Goal: Task Accomplishment & Management: Use online tool/utility

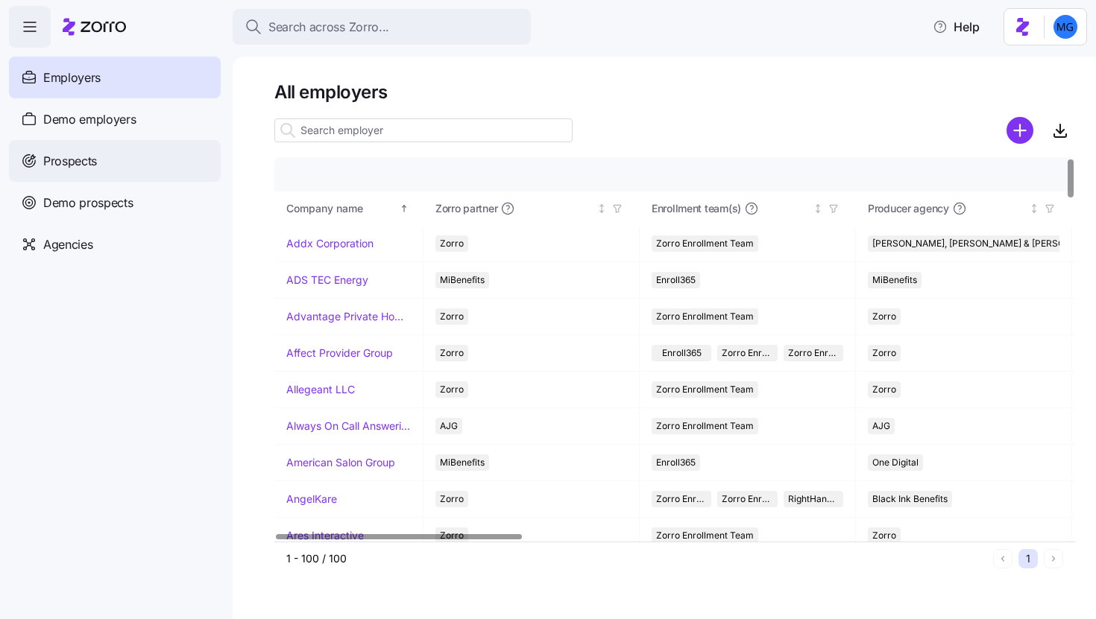
click at [129, 171] on div "Prospects" at bounding box center [115, 161] width 212 height 42
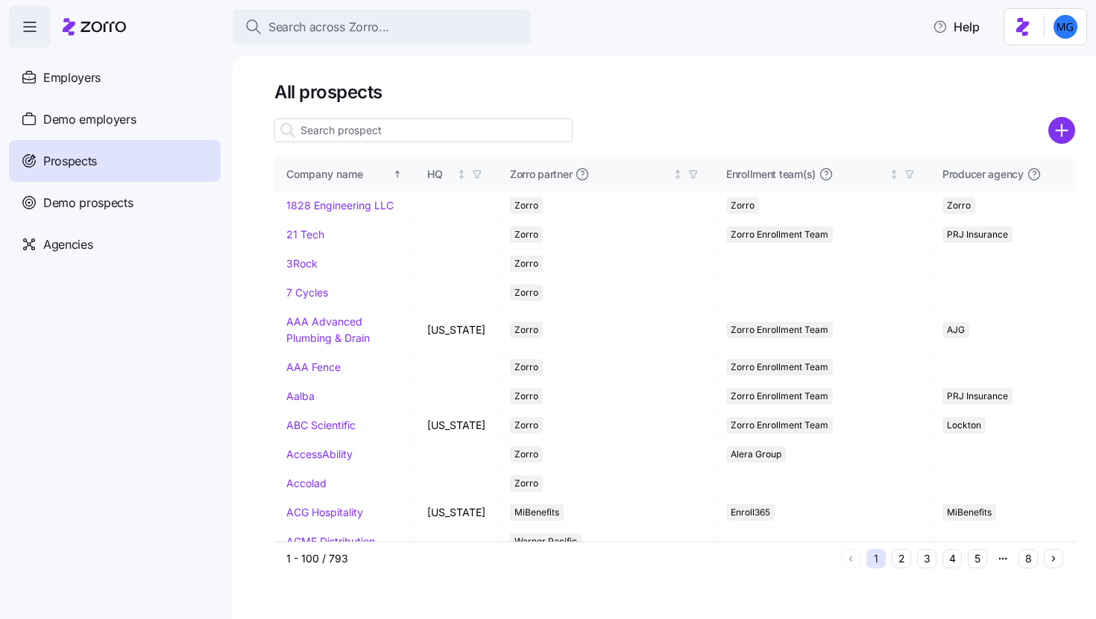
click at [451, 133] on input at bounding box center [423, 131] width 298 height 24
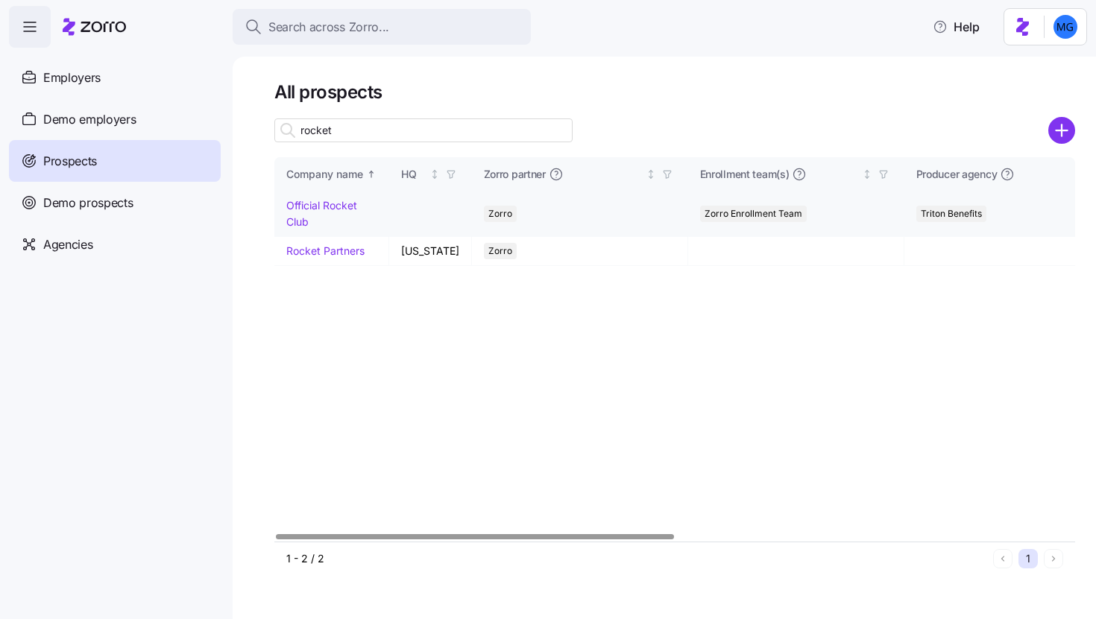
type input "rocket"
click at [301, 221] on link "Official Rocket Club" at bounding box center [321, 213] width 71 height 29
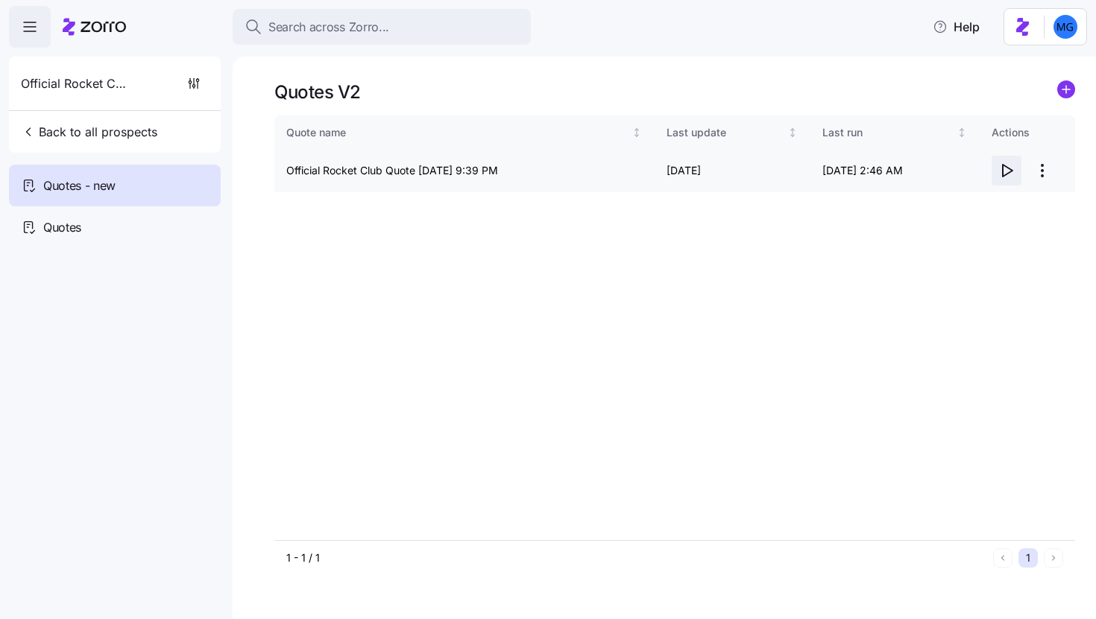
click at [1006, 177] on icon "button" at bounding box center [1006, 171] width 18 height 18
click at [1034, 161] on html "Search across Zorro... Help Official Rocket Club Back to all prospects Quotes -…" at bounding box center [548, 305] width 1096 height 611
click at [947, 212] on div "Edit quote" at bounding box center [945, 207] width 50 height 16
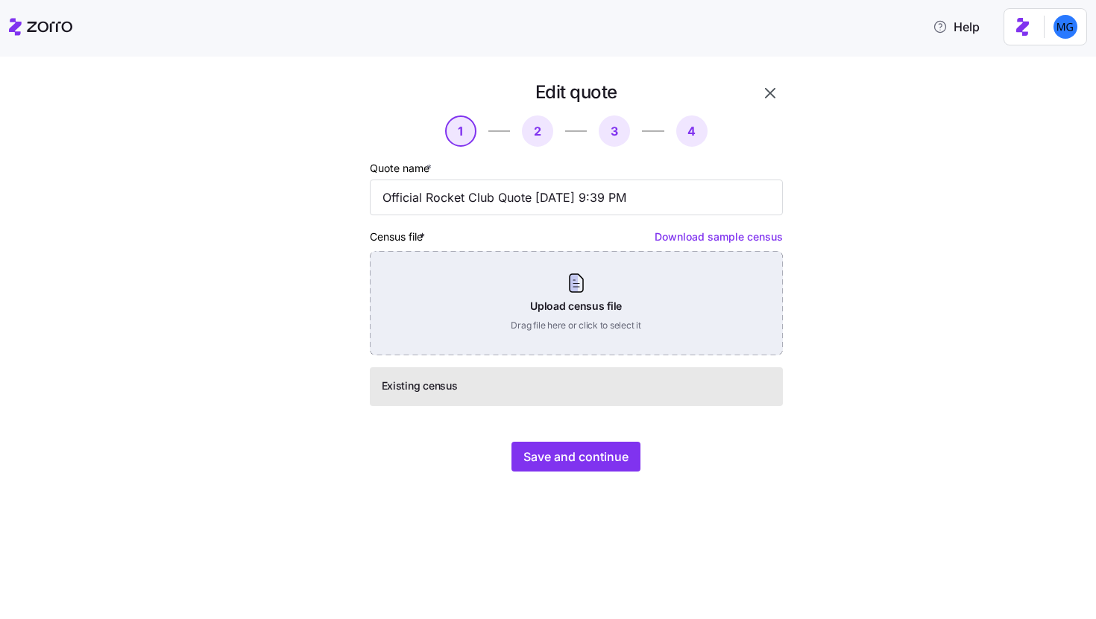
click at [505, 316] on div "Upload census file Drag file here or click to select it" at bounding box center [576, 303] width 413 height 104
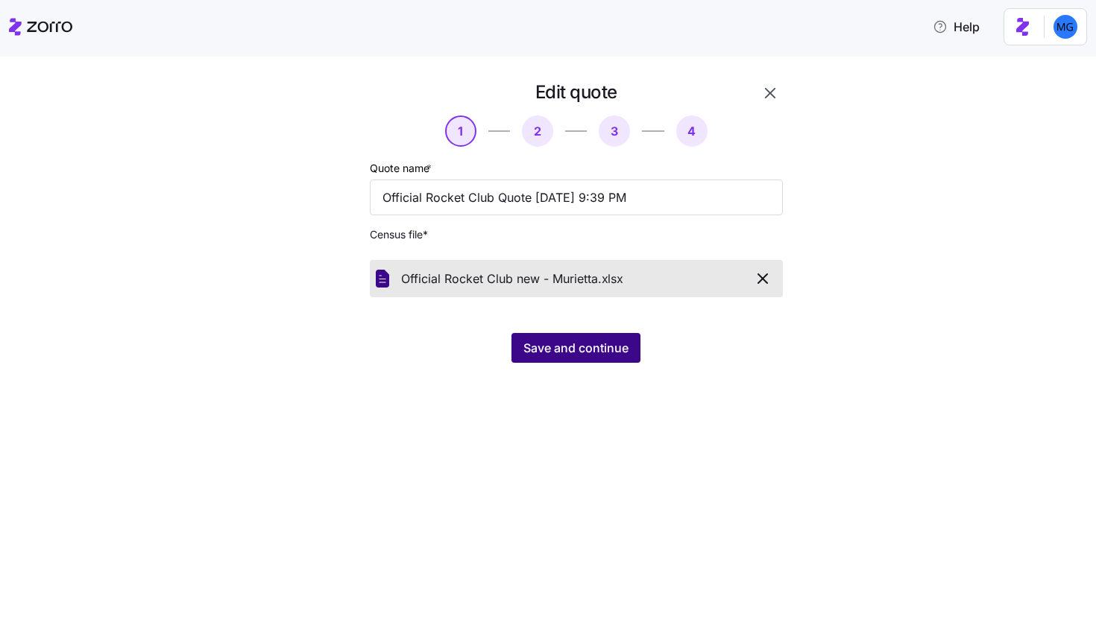
click at [552, 359] on button "Save and continue" at bounding box center [575, 348] width 129 height 30
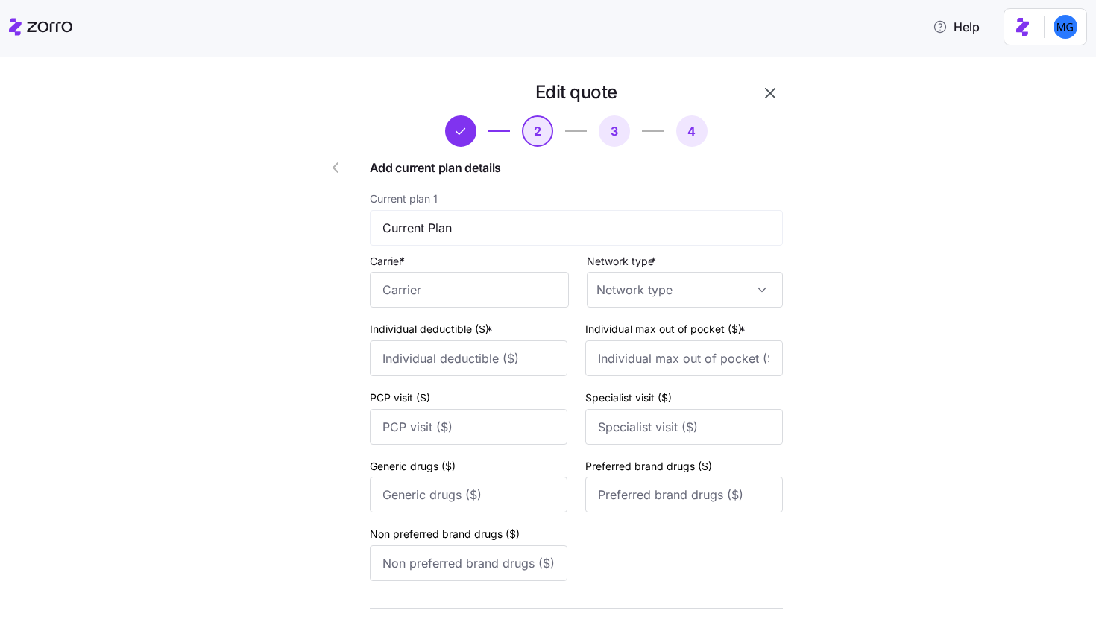
scroll to position [156, 0]
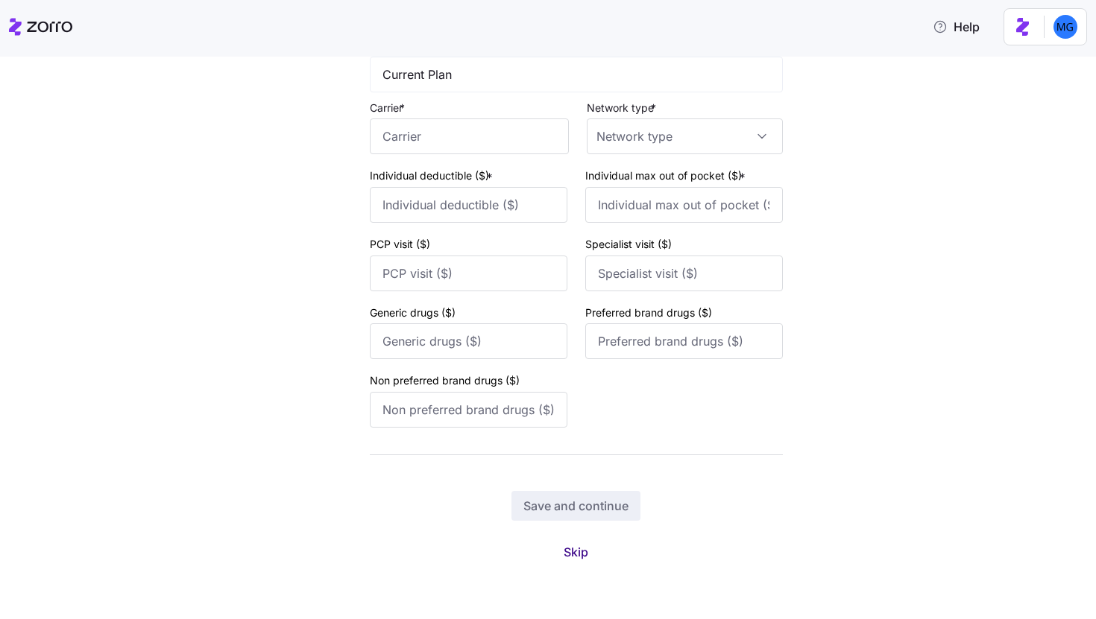
click at [582, 548] on span "Skip" at bounding box center [576, 552] width 25 height 18
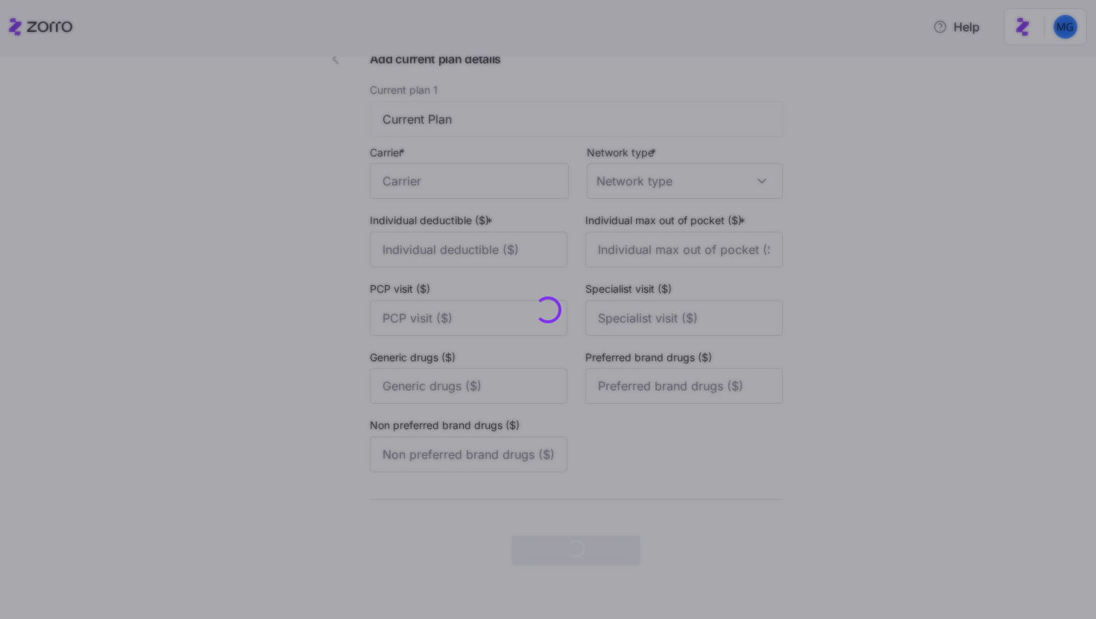
scroll to position [0, 0]
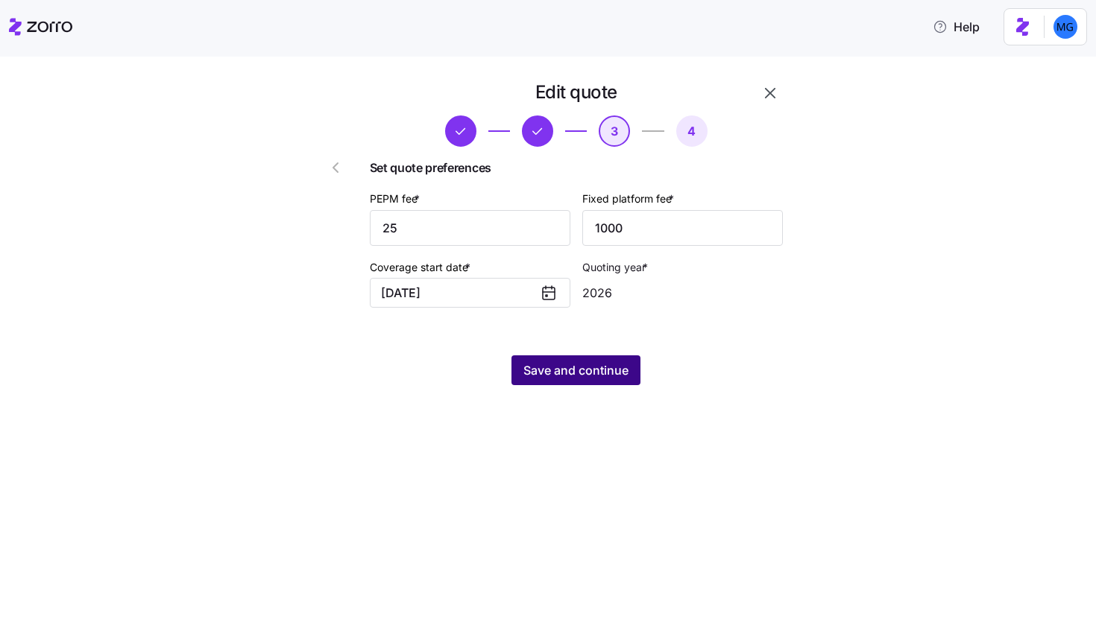
click at [623, 380] on button "Save and continue" at bounding box center [575, 371] width 129 height 30
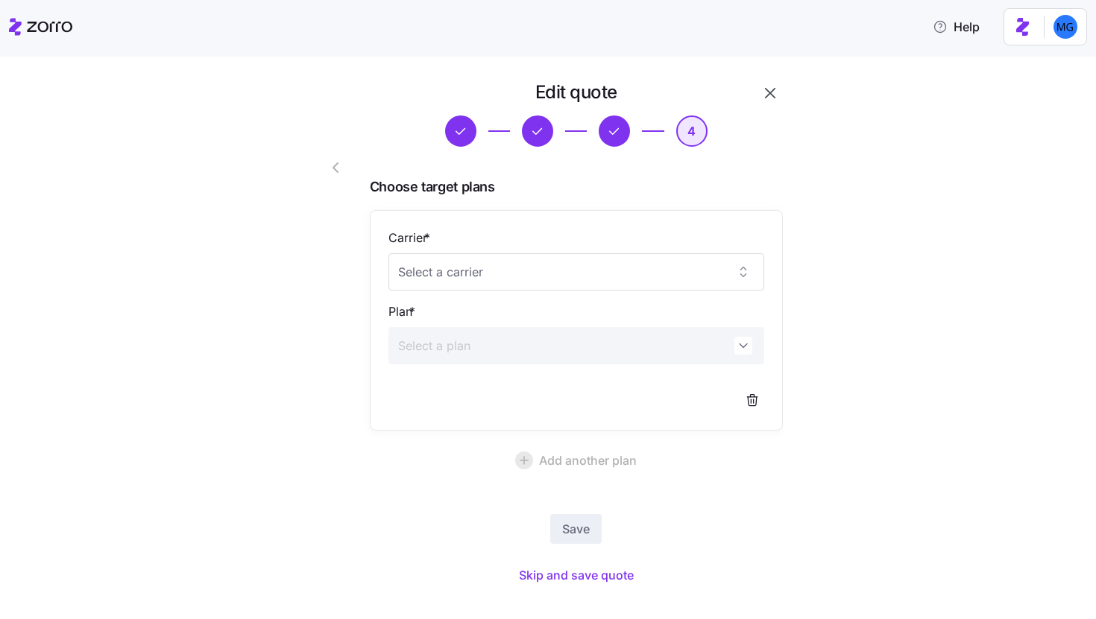
click at [608, 557] on div "Save Skip and save quote" at bounding box center [576, 551] width 413 height 75
click at [605, 567] on span "Skip and save quote" at bounding box center [576, 576] width 115 height 18
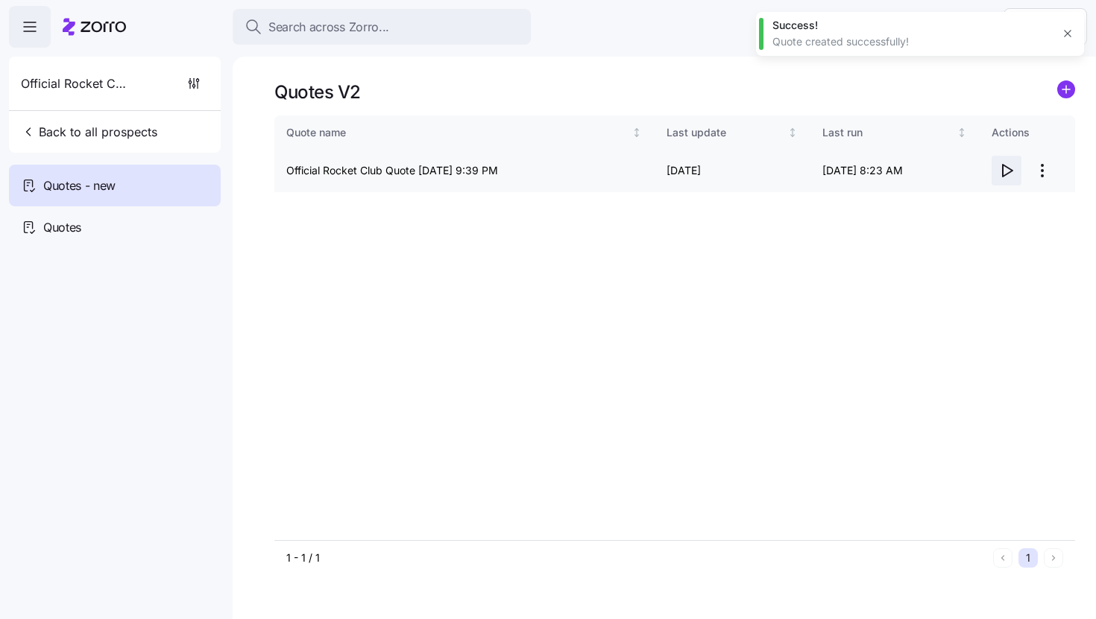
click at [1011, 173] on icon "button" at bounding box center [1006, 171] width 18 height 18
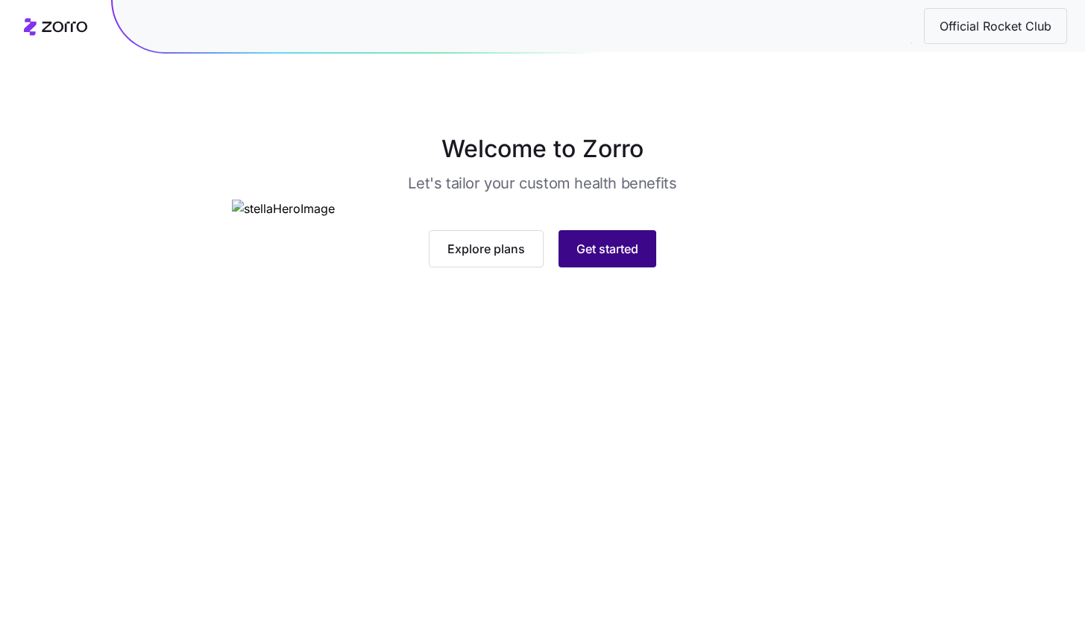
click at [628, 258] on span "Get started" at bounding box center [607, 249] width 62 height 18
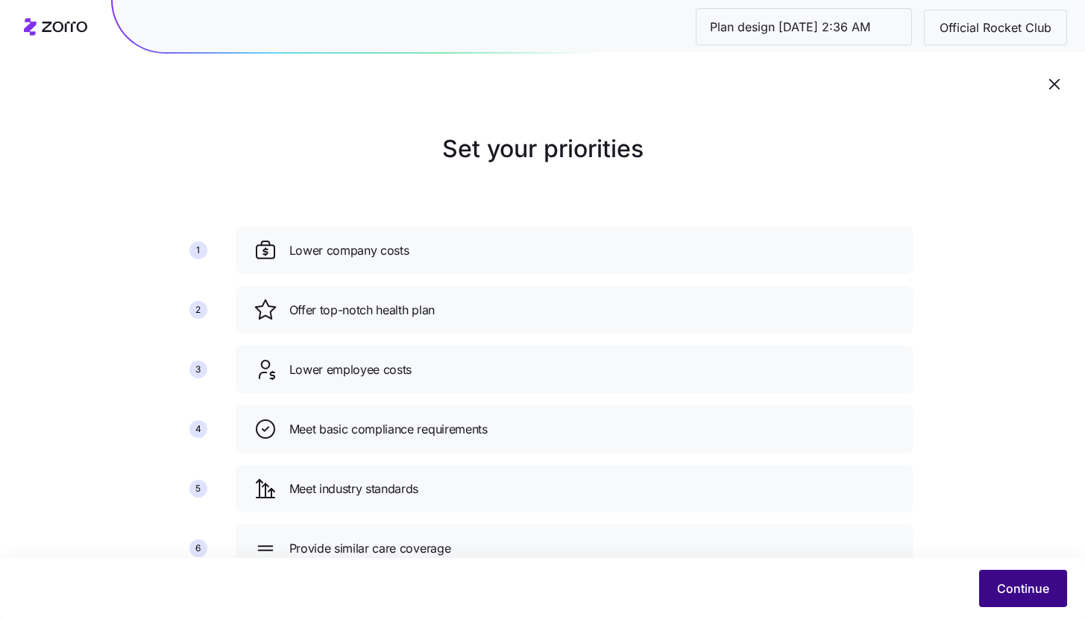
click at [999, 592] on span "Continue" at bounding box center [1023, 589] width 52 height 18
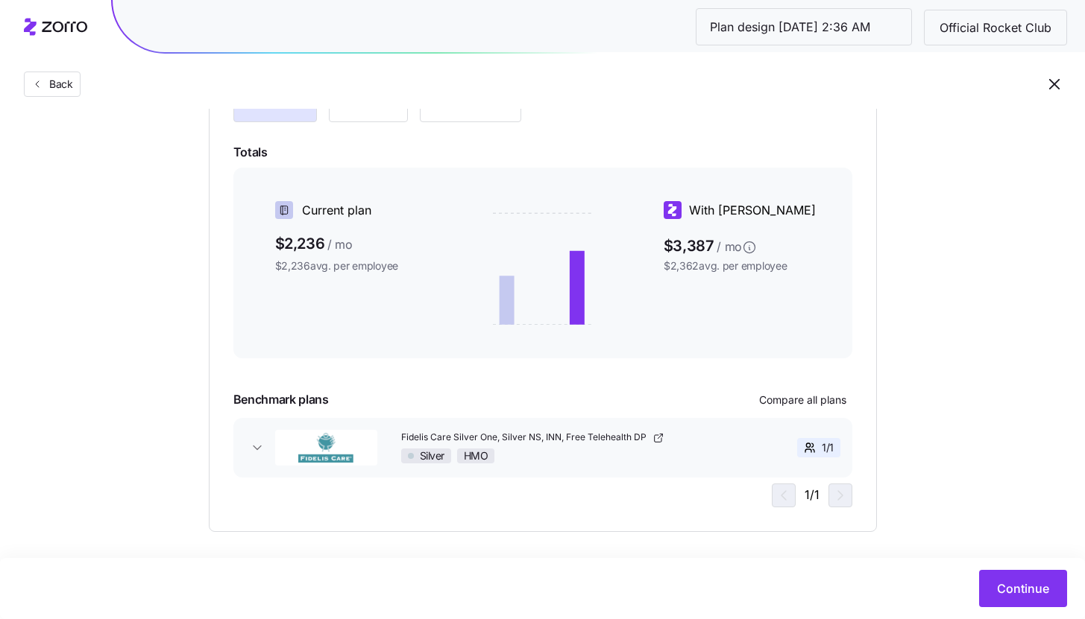
scroll to position [221, 0]
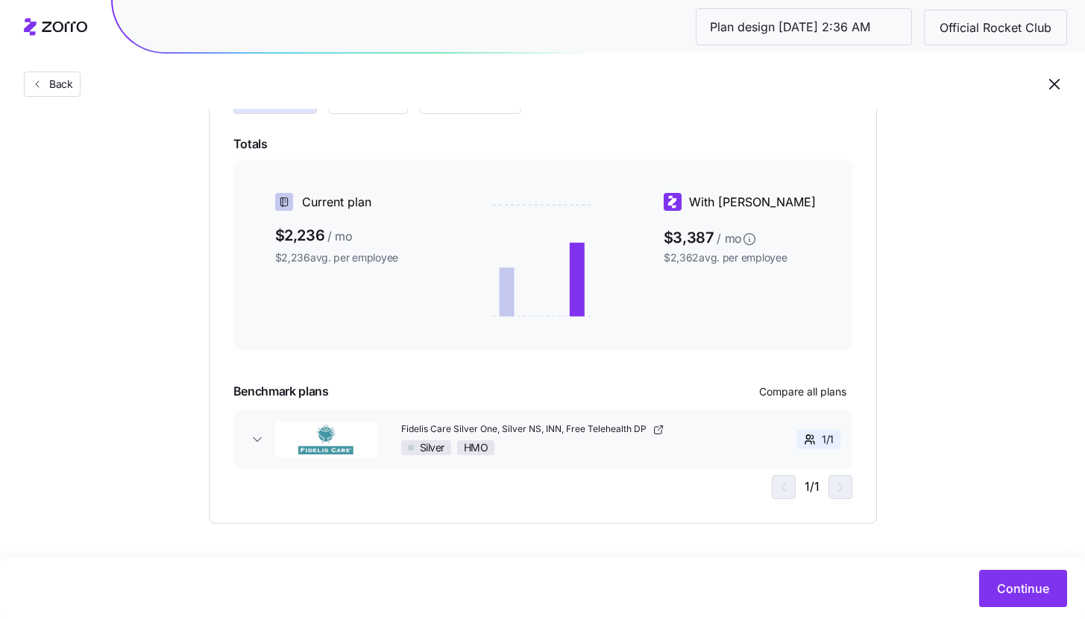
click at [1052, 81] on icon "button" at bounding box center [1054, 84] width 18 height 18
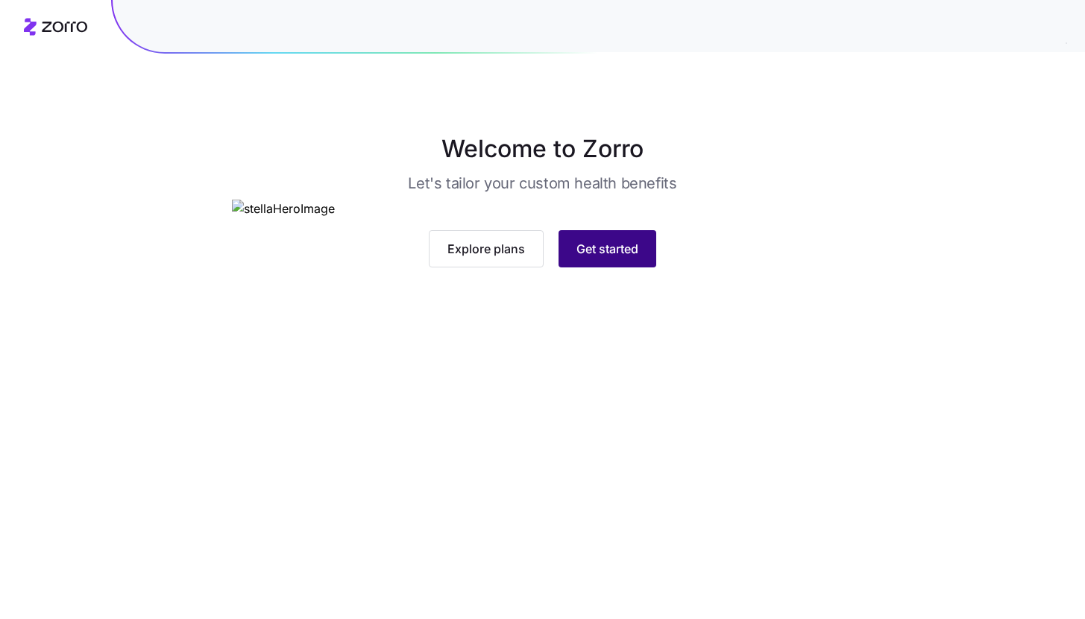
click at [572, 268] on button "Get started" at bounding box center [607, 248] width 98 height 37
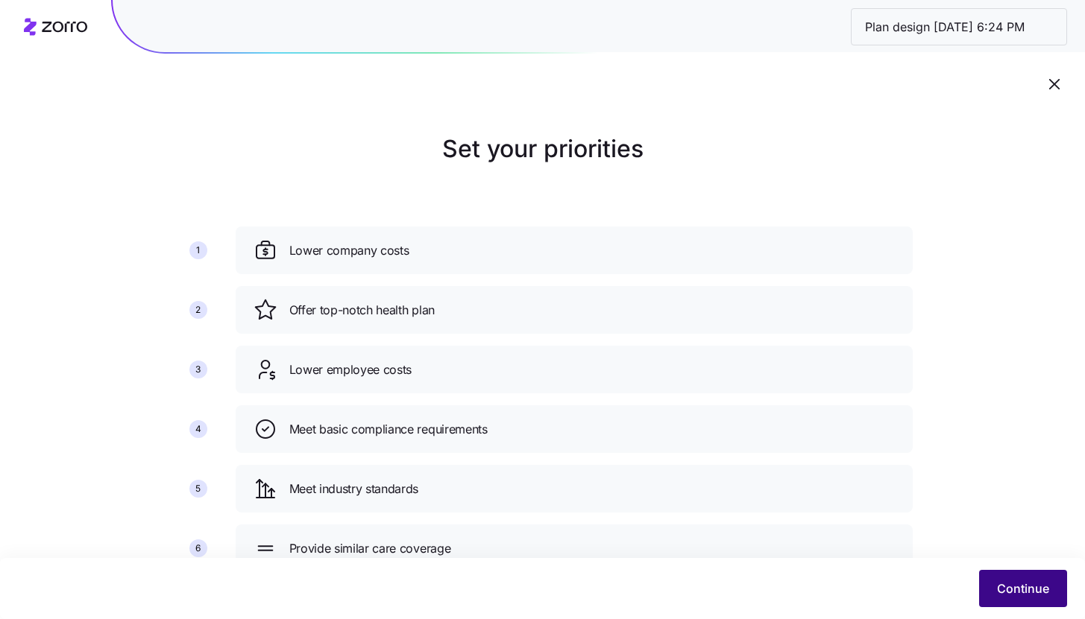
click at [1015, 579] on button "Continue" at bounding box center [1023, 588] width 88 height 37
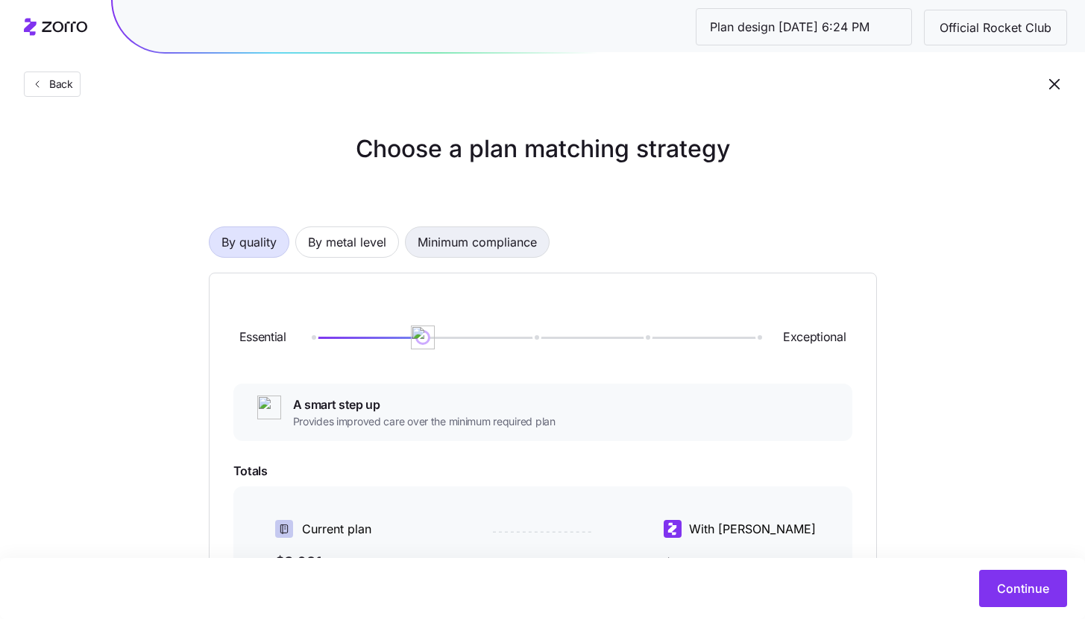
click at [520, 248] on span "Minimum compliance" at bounding box center [476, 242] width 119 height 30
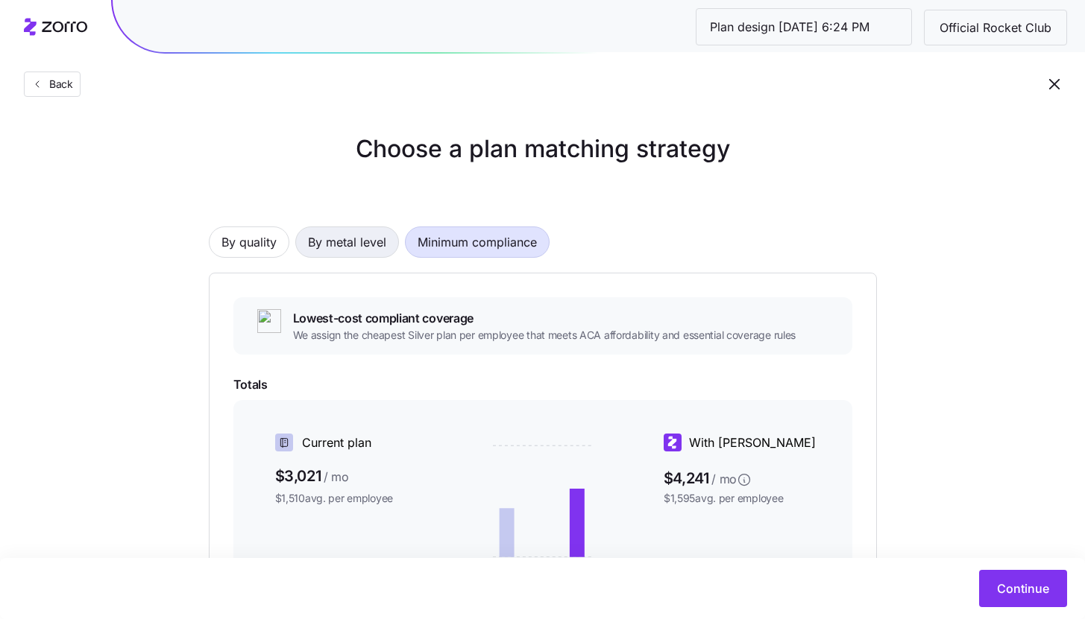
click at [393, 242] on button "By metal level" at bounding box center [347, 242] width 104 height 31
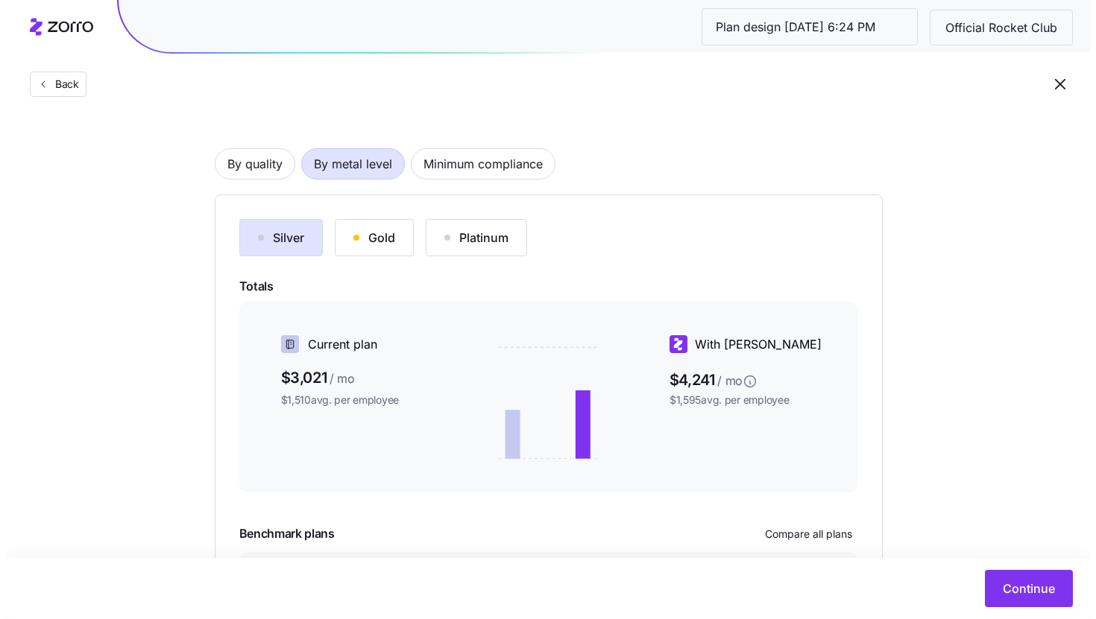
scroll to position [221, 0]
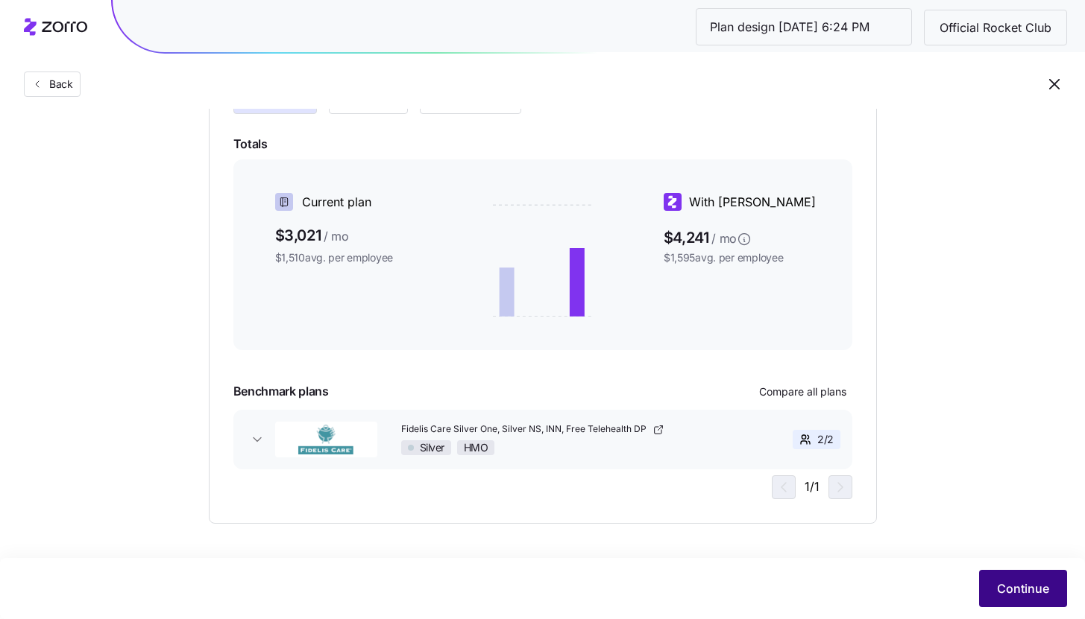
click at [1001, 575] on button "Continue" at bounding box center [1023, 588] width 88 height 37
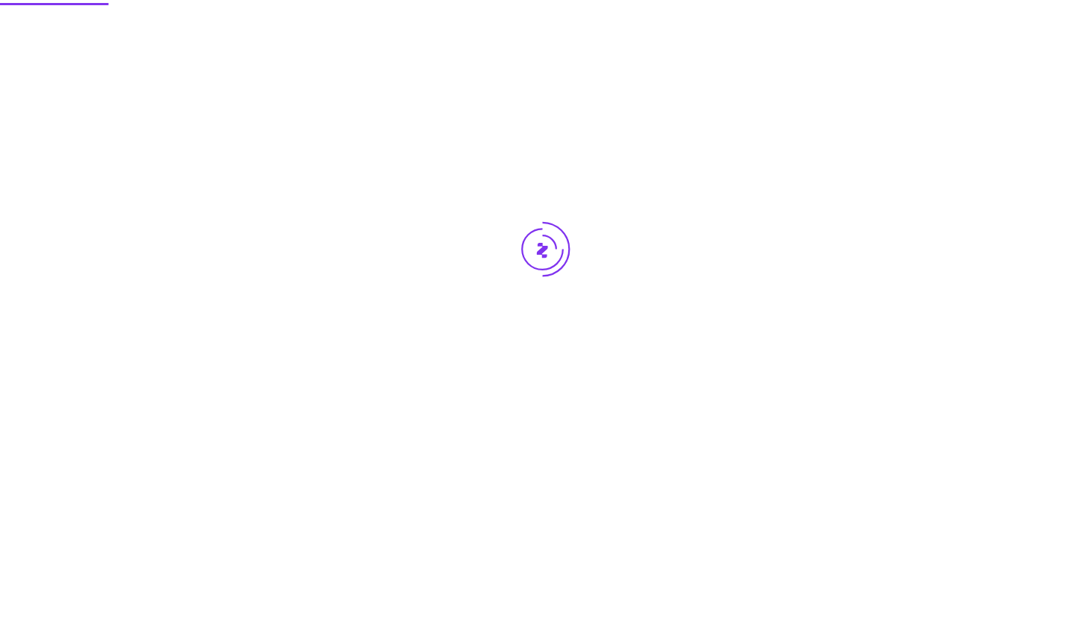
scroll to position [0, 0]
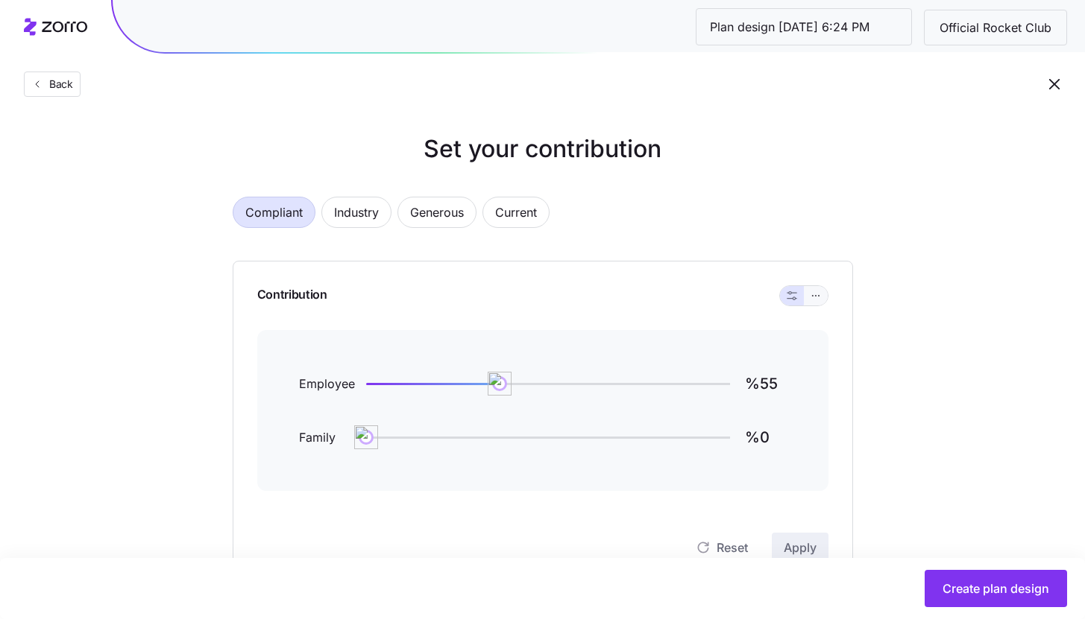
click at [813, 290] on button "button" at bounding box center [816, 296] width 12 height 12
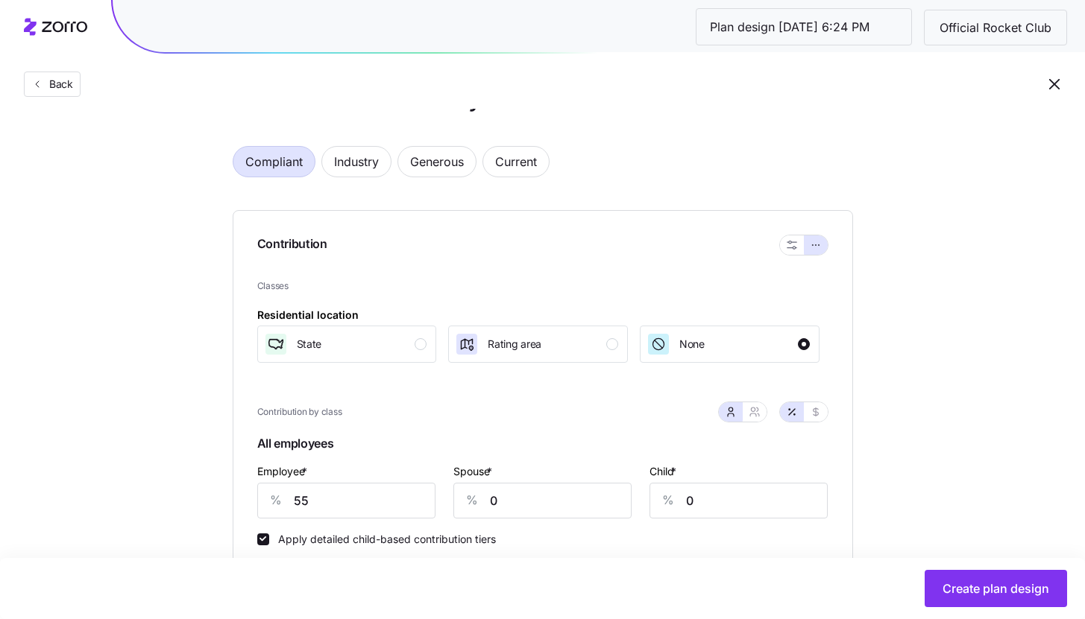
scroll to position [113, 0]
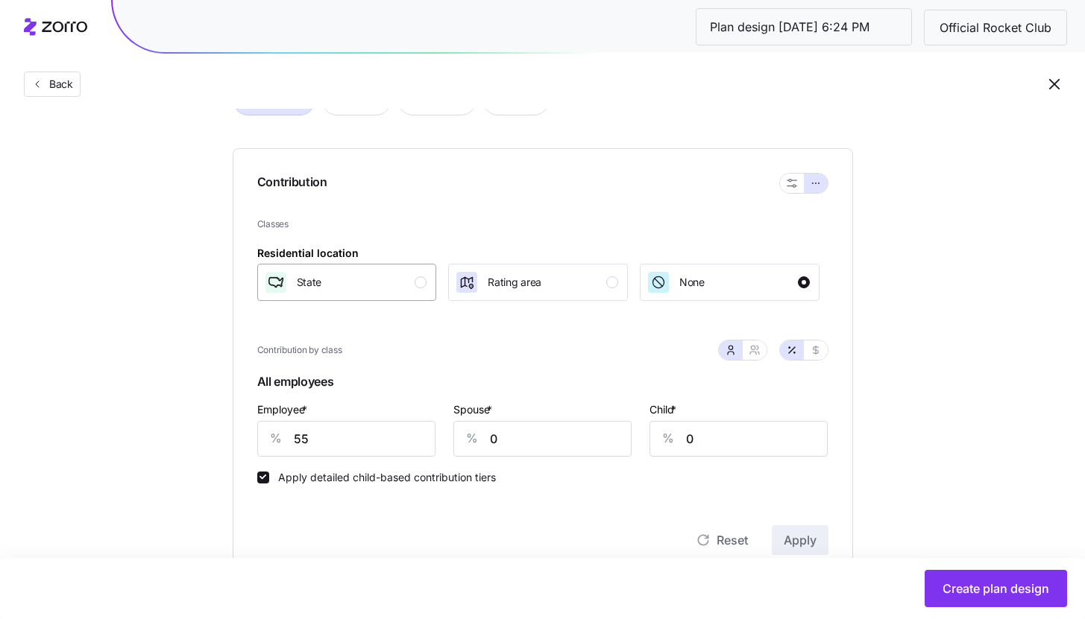
click at [383, 287] on div "State" at bounding box center [345, 283] width 163 height 24
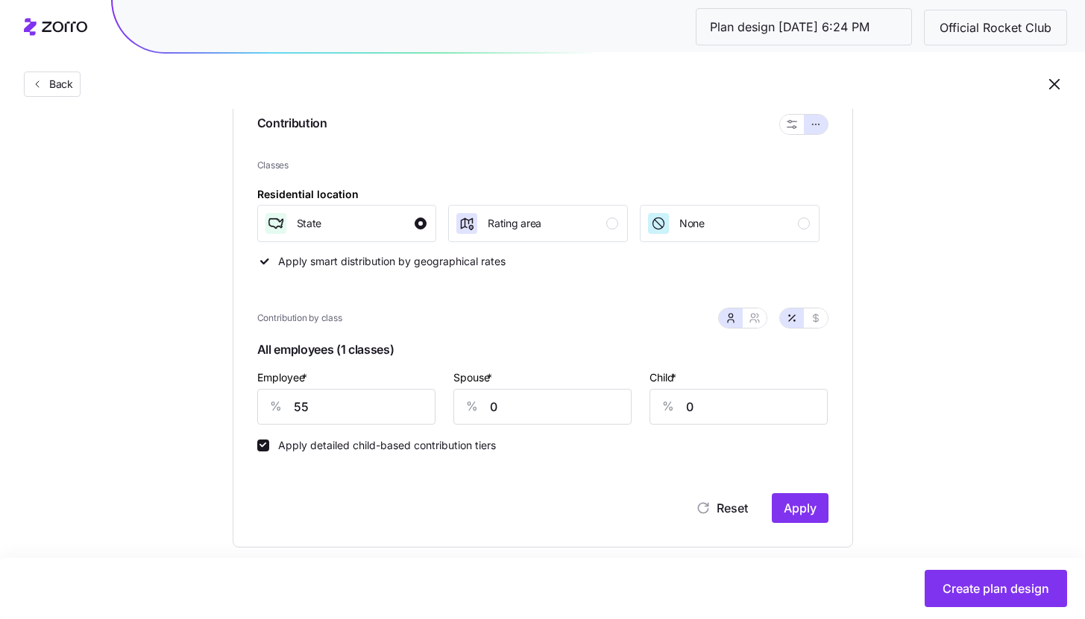
scroll to position [357, 0]
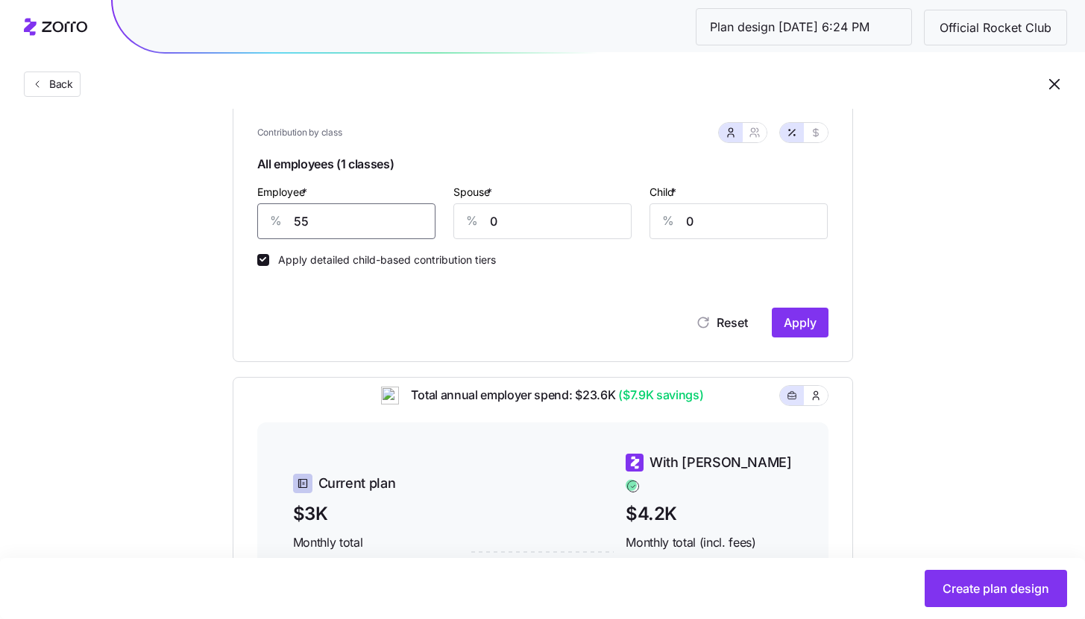
click at [335, 224] on input "55" at bounding box center [346, 222] width 178 height 36
type input "75"
click at [813, 336] on button "Apply" at bounding box center [800, 323] width 57 height 30
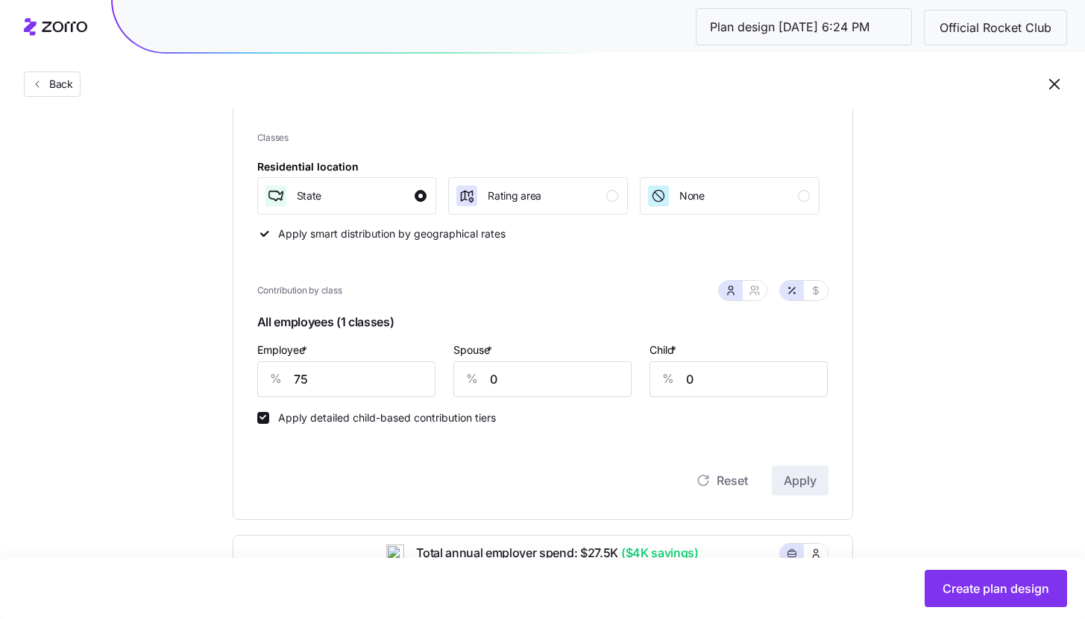
scroll to position [144, 0]
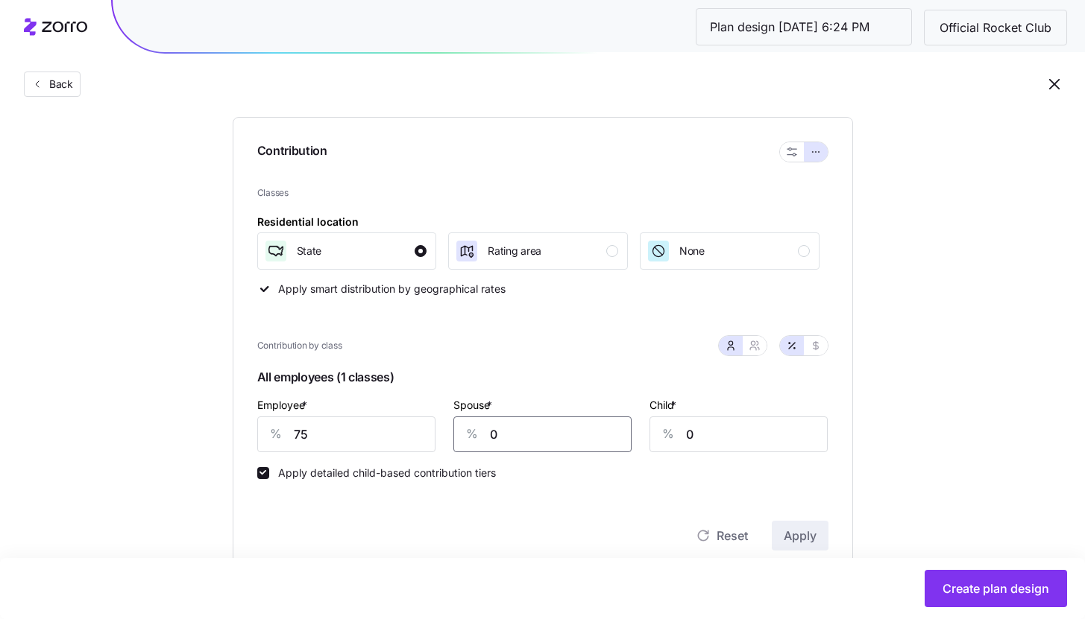
click at [506, 435] on input "0" at bounding box center [542, 435] width 178 height 36
type input "20"
type input "0"
type input "20"
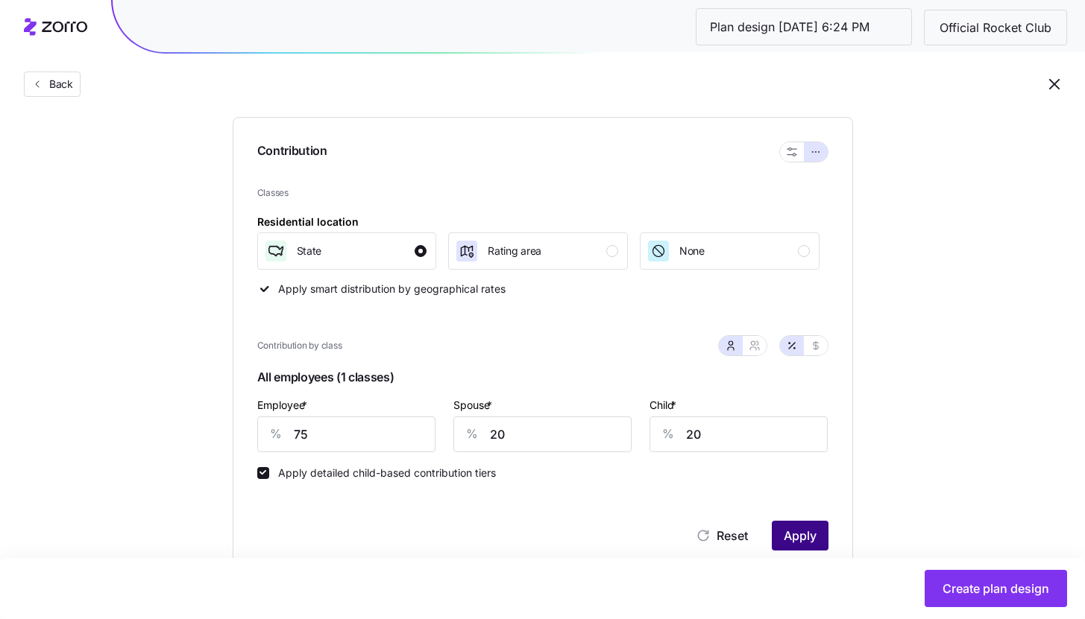
click at [779, 540] on button "Apply" at bounding box center [800, 536] width 57 height 30
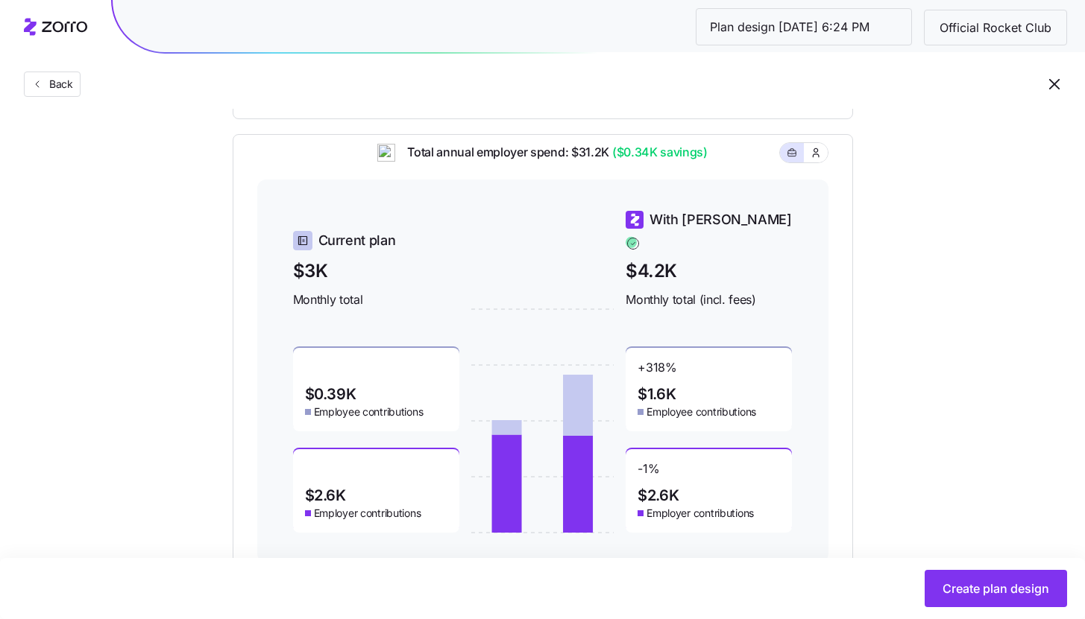
scroll to position [649, 0]
